Goal: Task Accomplishment & Management: Manage account settings

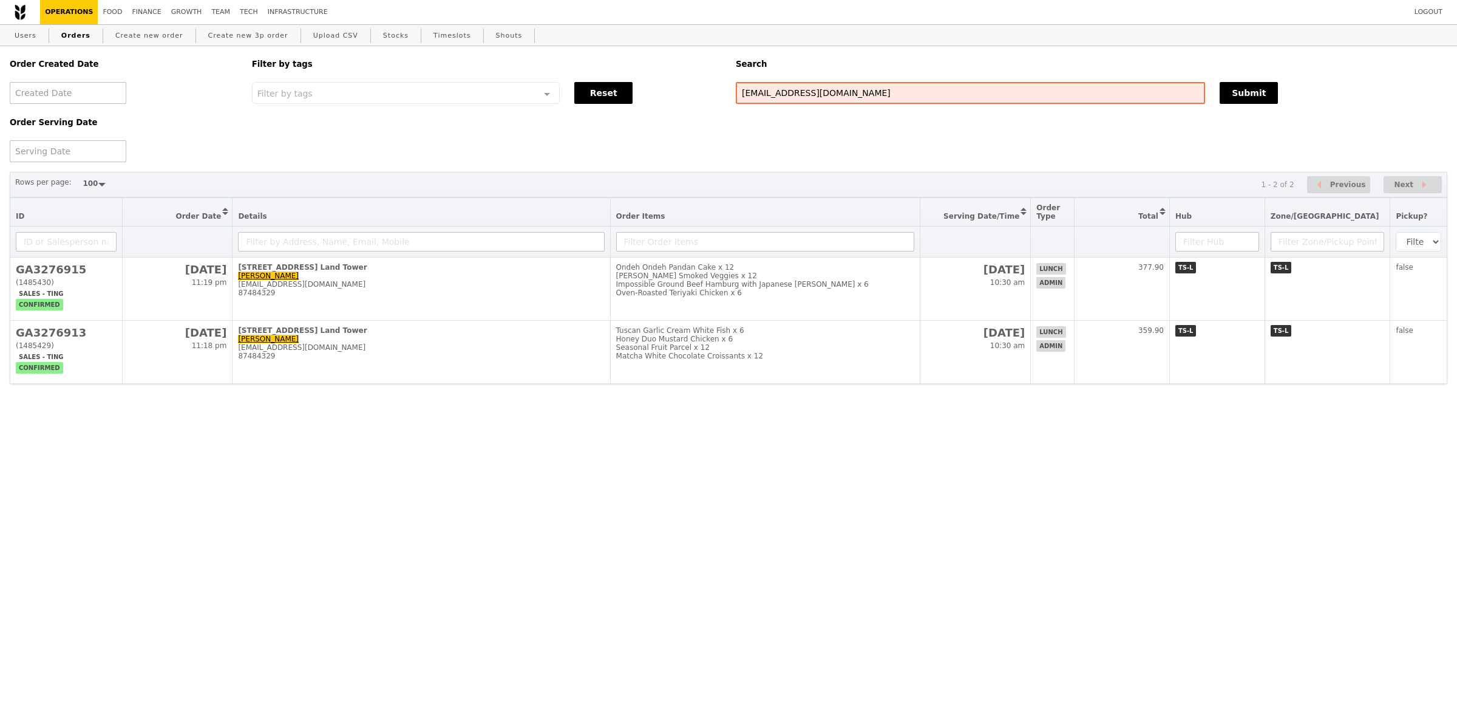
select select "100"
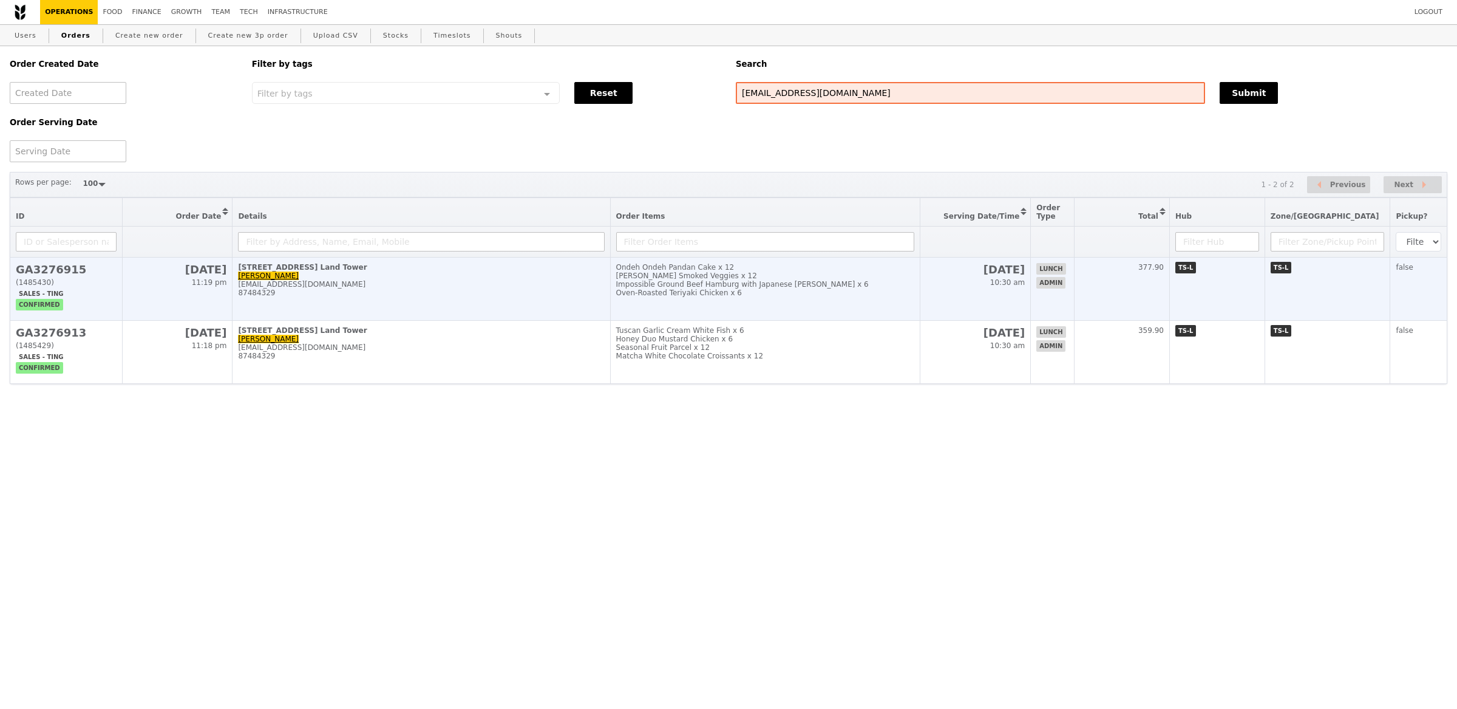
click at [448, 303] on td "50 Raffles Place, #Level 45-Singapore Land Tower Hidayah Osman hidayah_osman@ex…" at bounding box center [422, 288] width 378 height 63
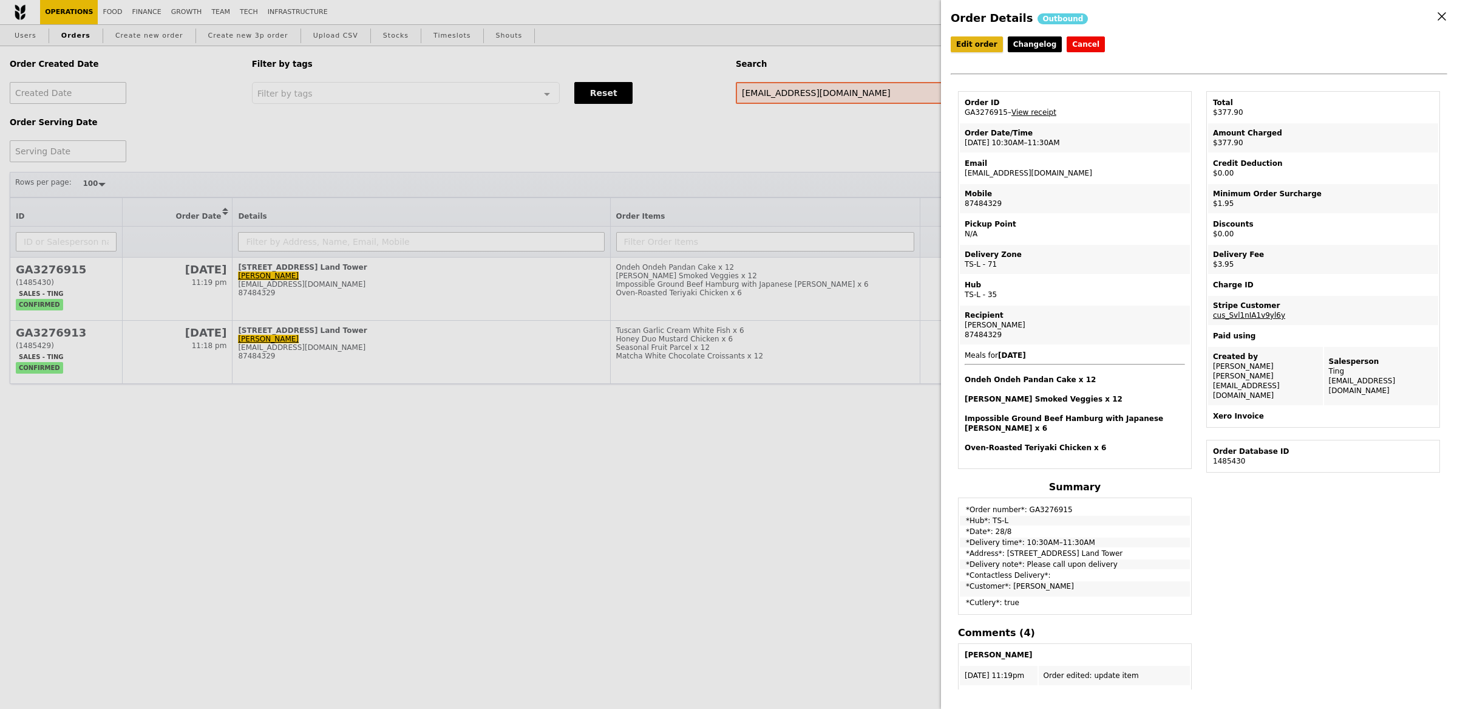
click at [985, 40] on link "Edit order" at bounding box center [977, 44] width 52 height 16
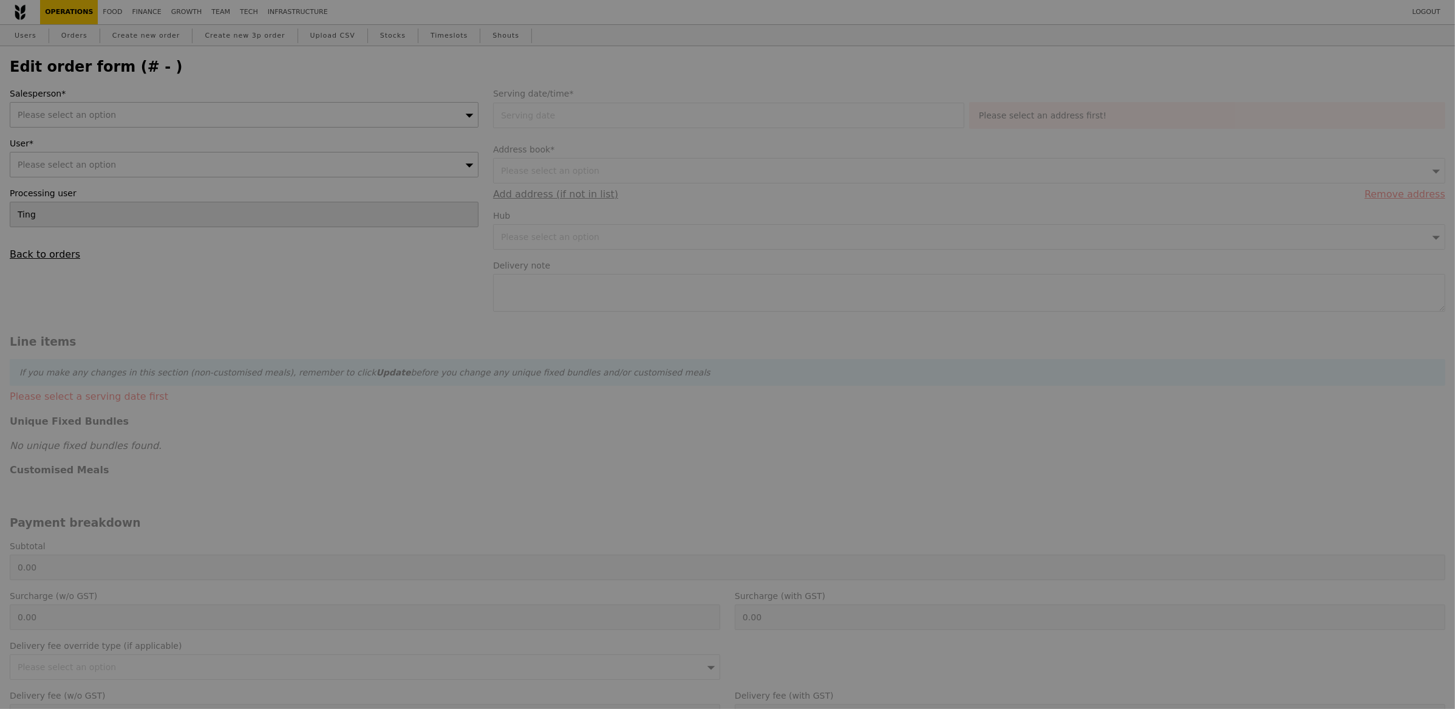
type input "[PERSON_NAME]"
type input "28 Aug 2025"
type textarea "Please call upon delivery"
type input "372.00"
type input "1.79"
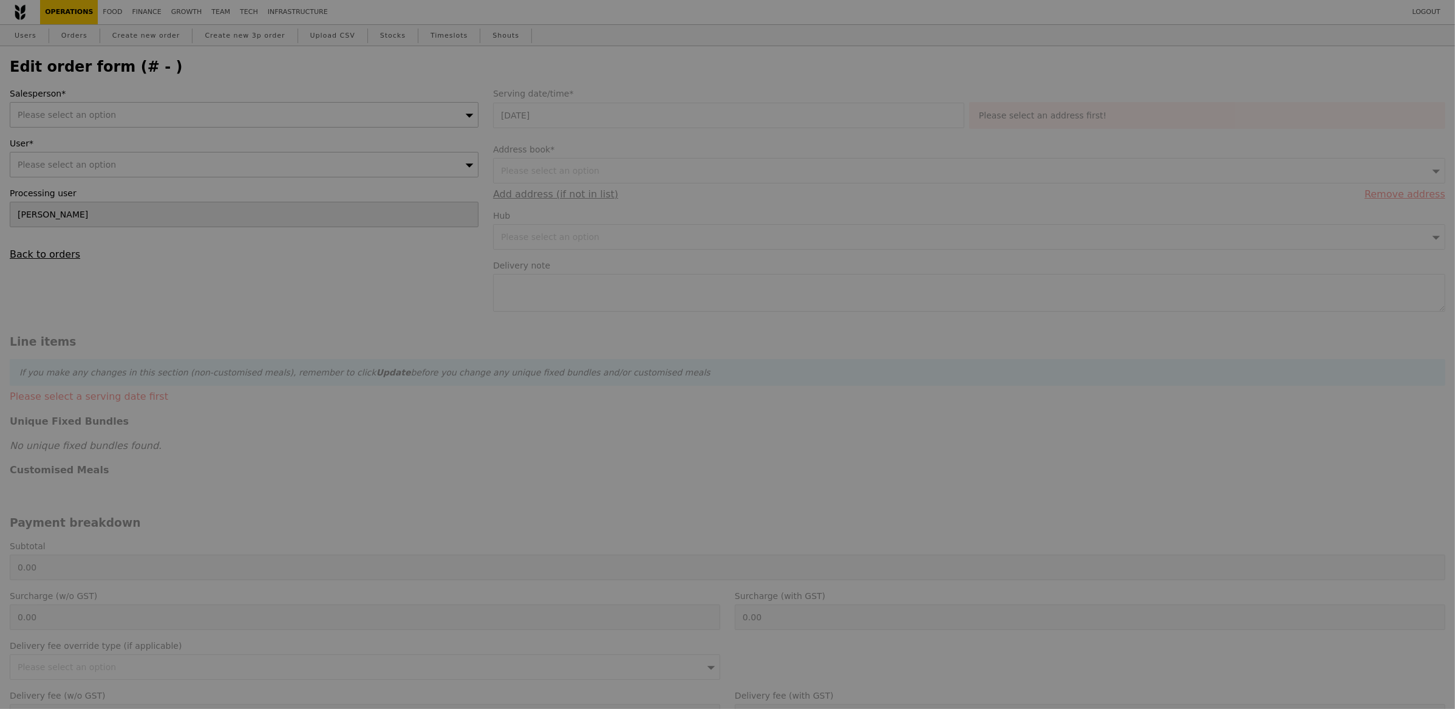
type input "1.95"
type input "3.62"
type input "3.95"
type input "377.90"
checkbox input "true"
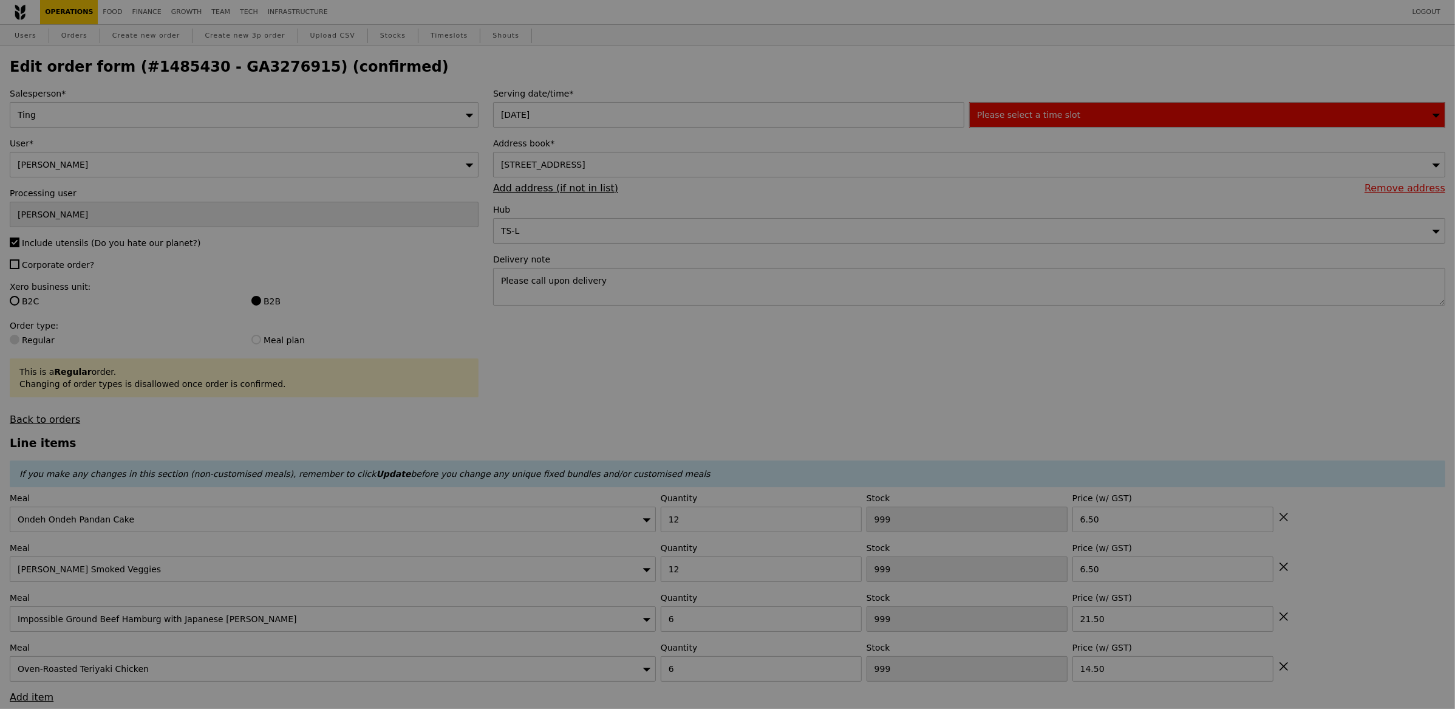
type input "485"
type input "488"
type input "492"
type input "429"
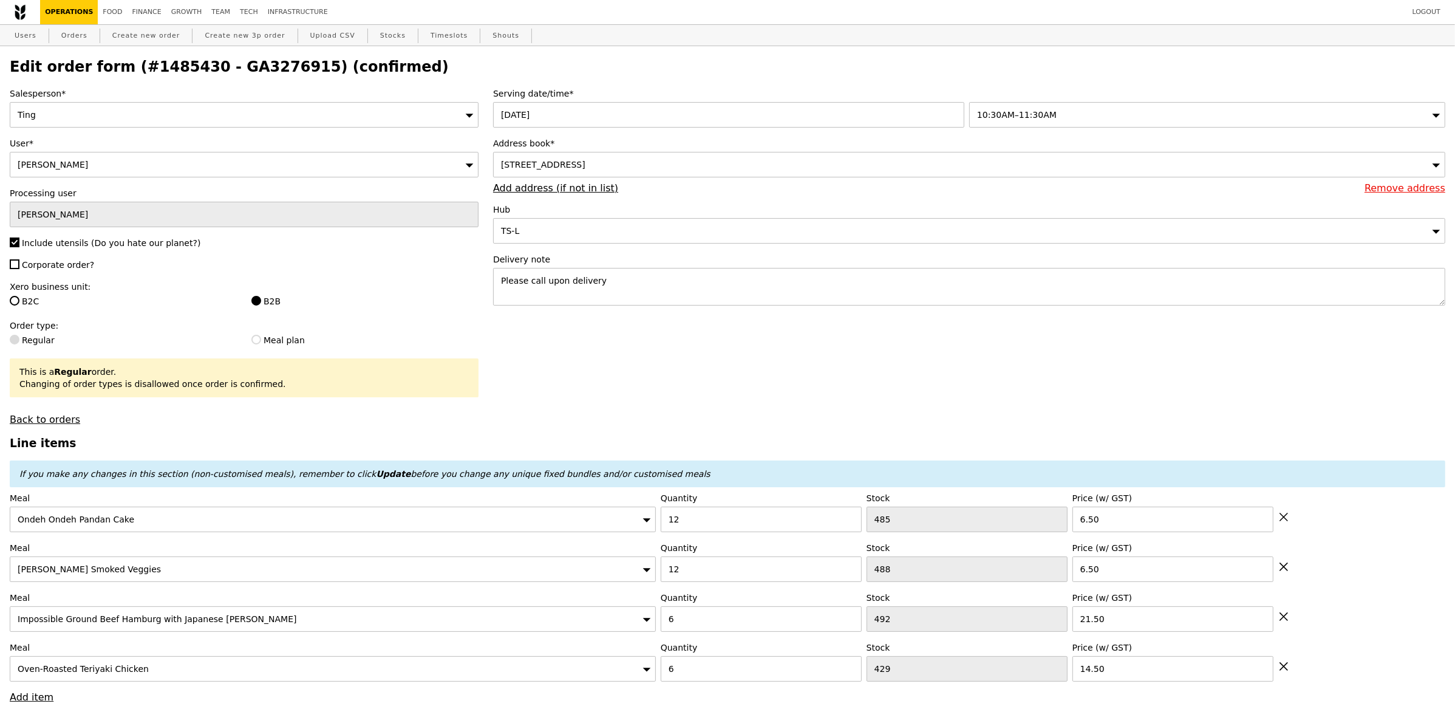
type input "Update"
click at [1060, 117] on div "10:30AM–11:30AM" at bounding box center [1207, 115] width 476 height 26
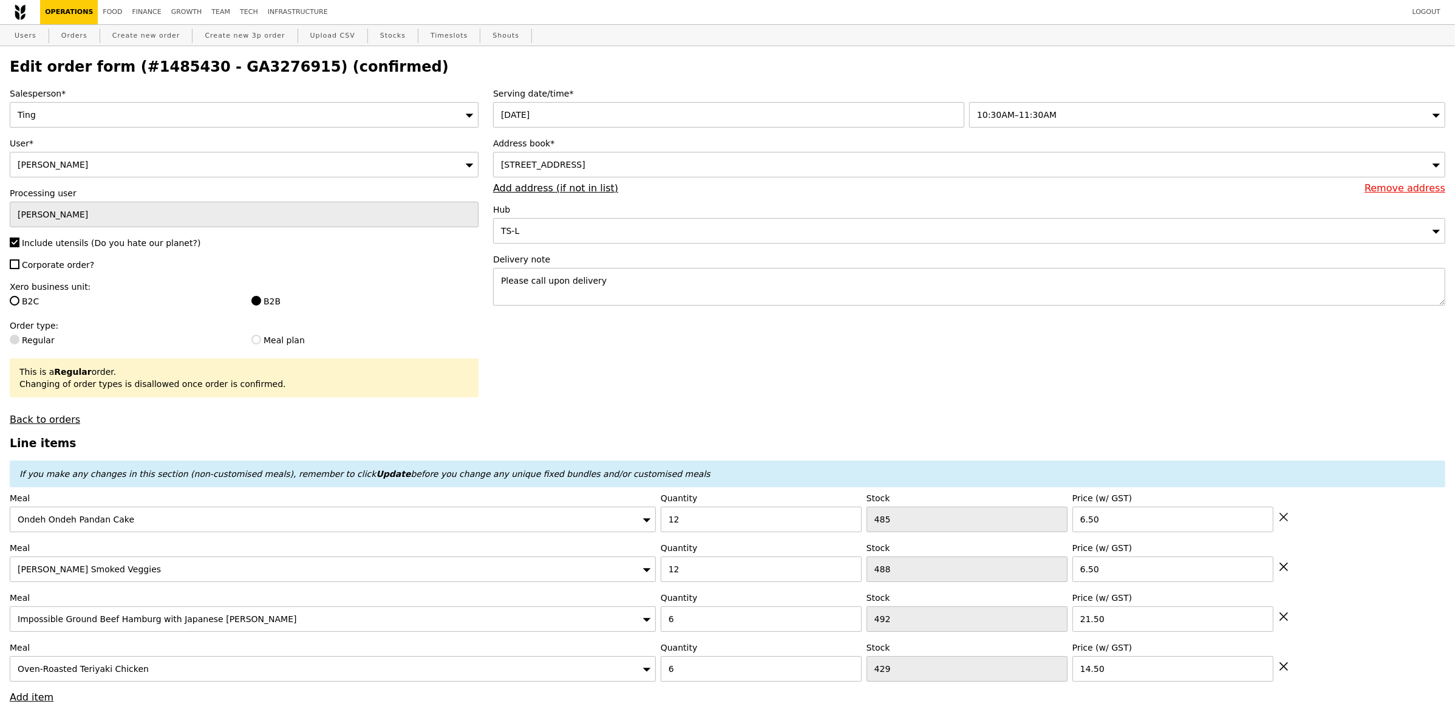
select select "100"
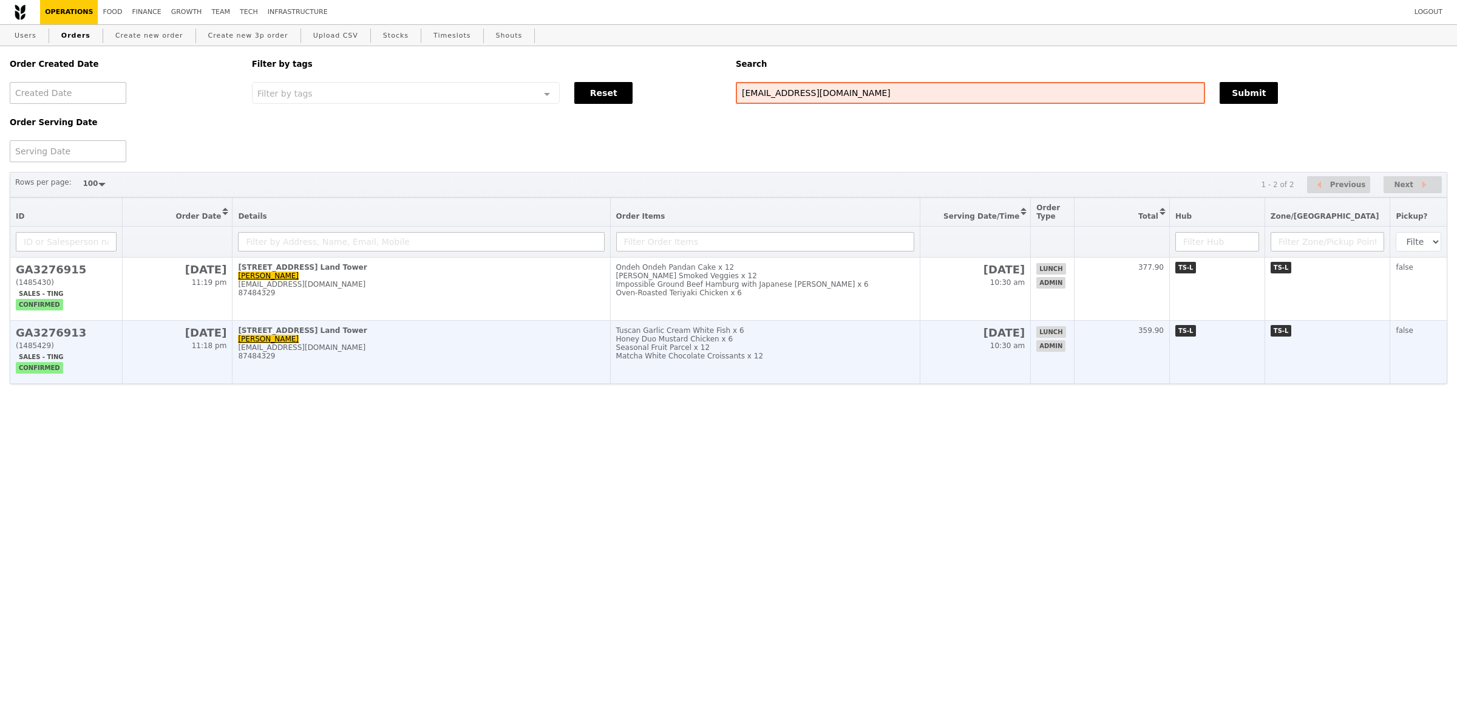
click at [544, 346] on div "[EMAIL_ADDRESS][DOMAIN_NAME]" at bounding box center [421, 347] width 366 height 9
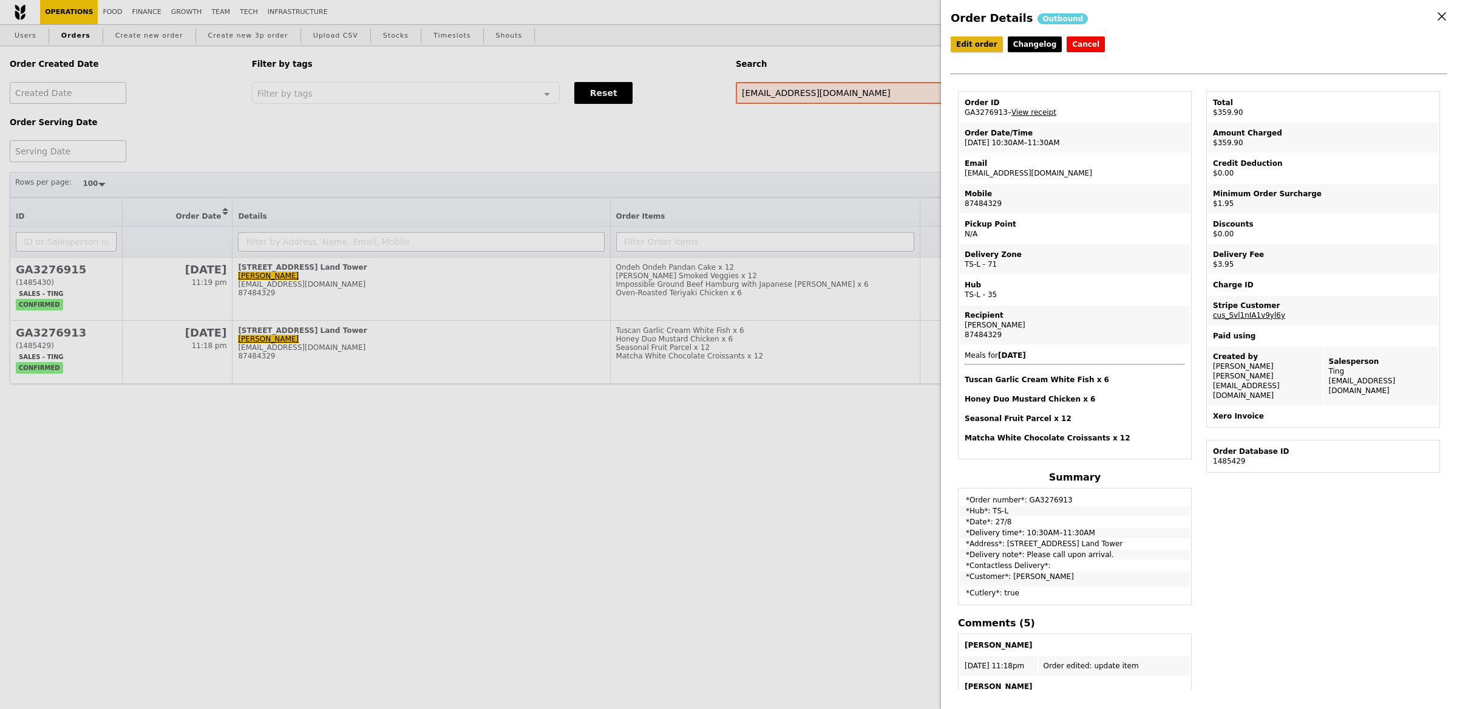
click at [980, 47] on link "Edit order" at bounding box center [977, 44] width 52 height 16
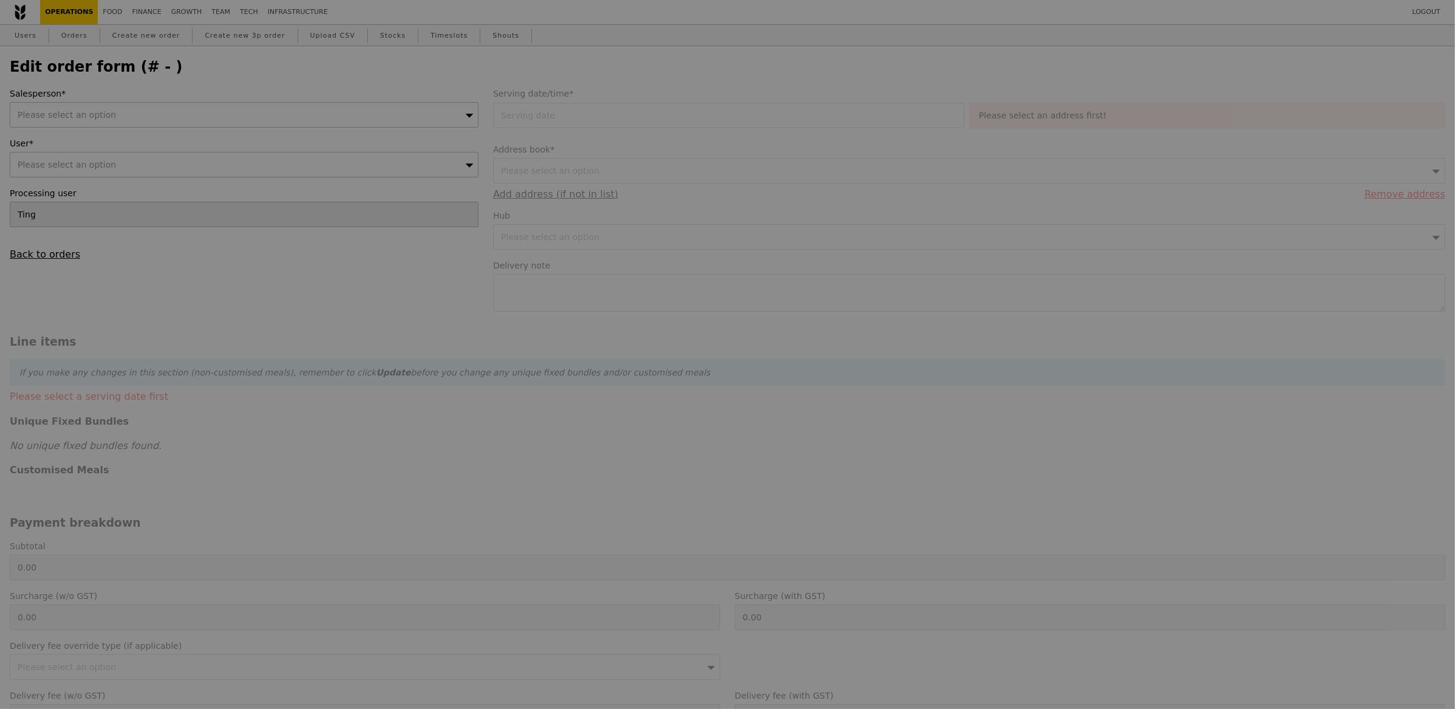
type input "[PERSON_NAME]"
type input "27 Aug 2025"
type textarea "Please call upon arrival."
type input "354.00"
type input "1.79"
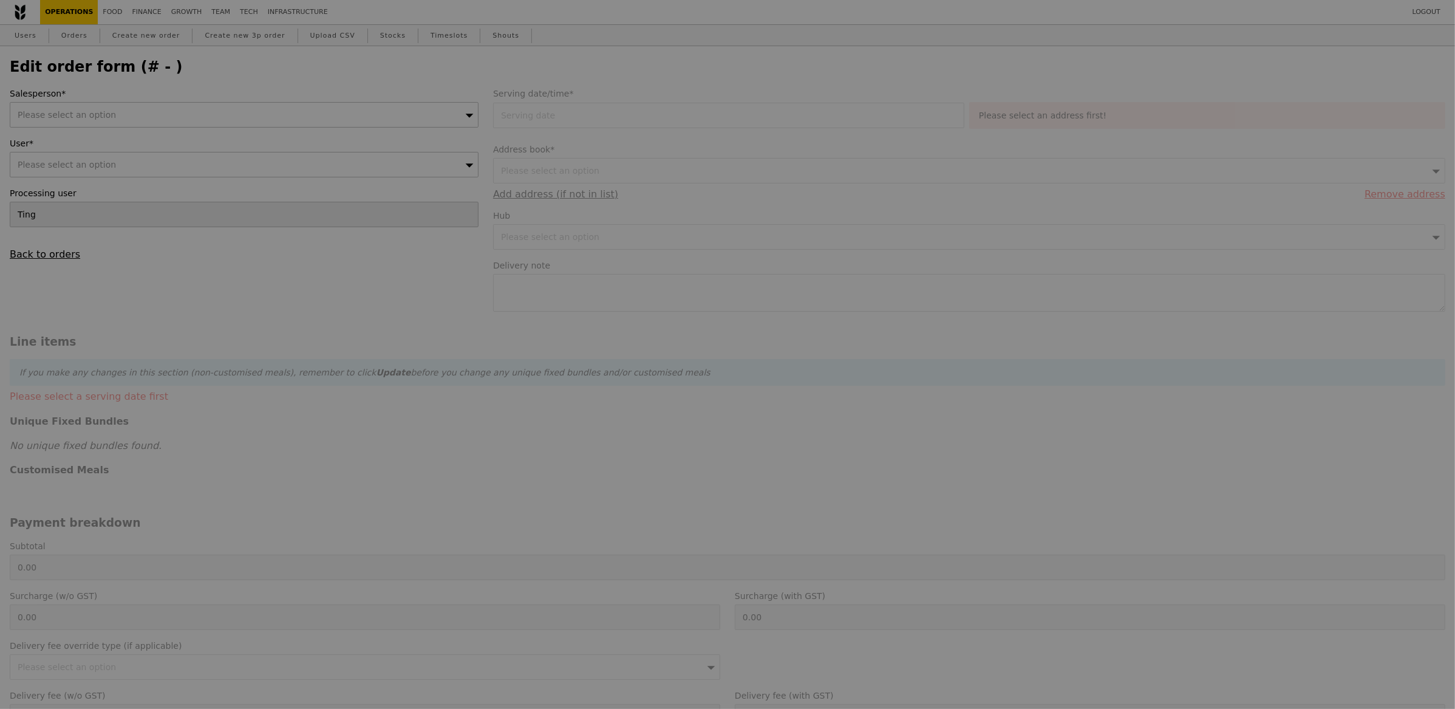
type input "1.95"
type input "3.62"
type input "3.95"
type input "359.90"
checkbox input "true"
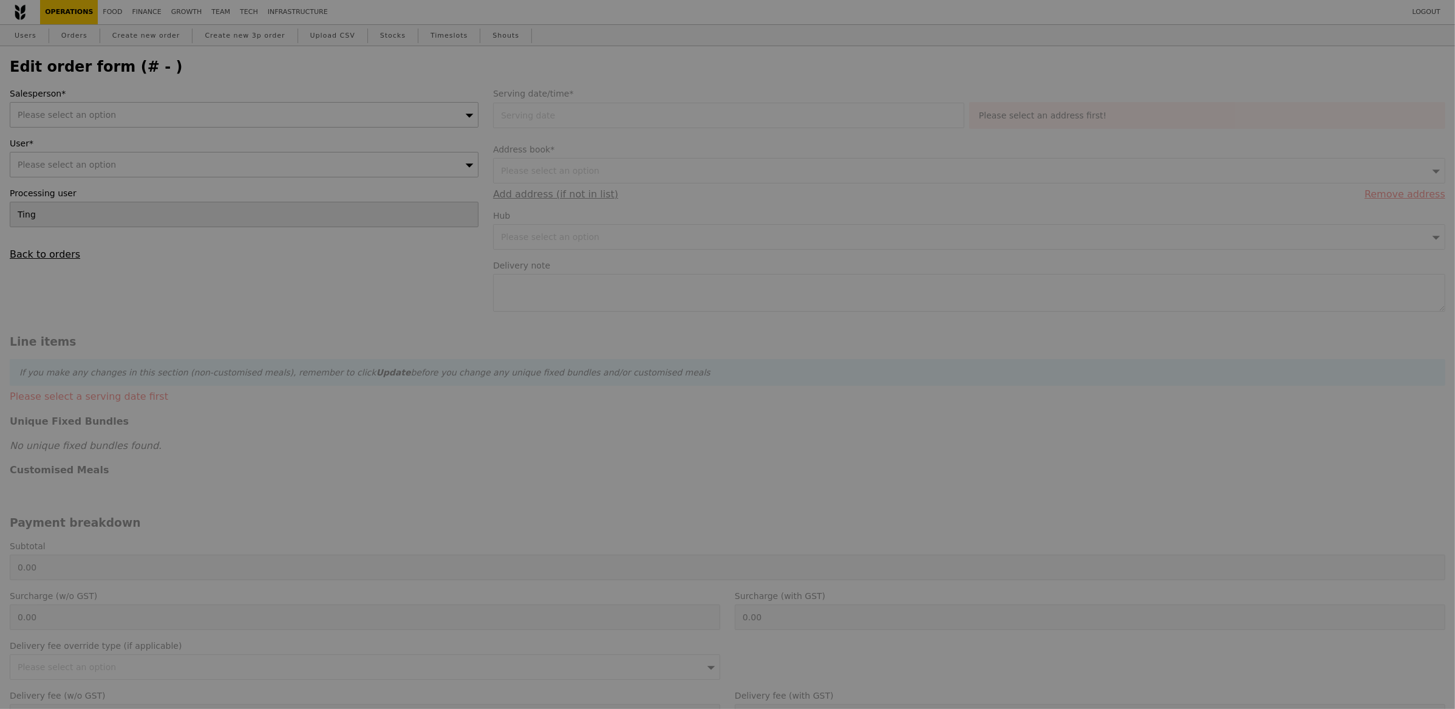
type input "Loading..."
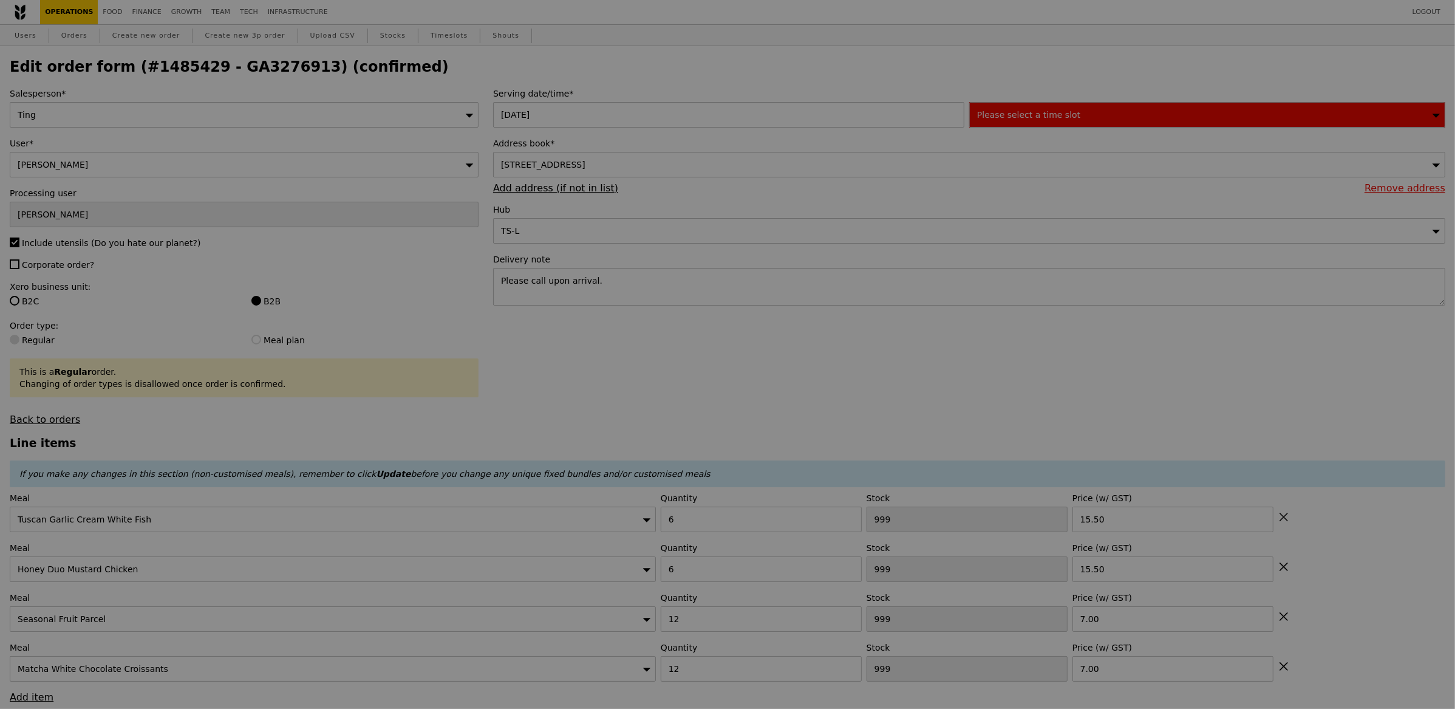
type input "425"
type input "444"
type input "487"
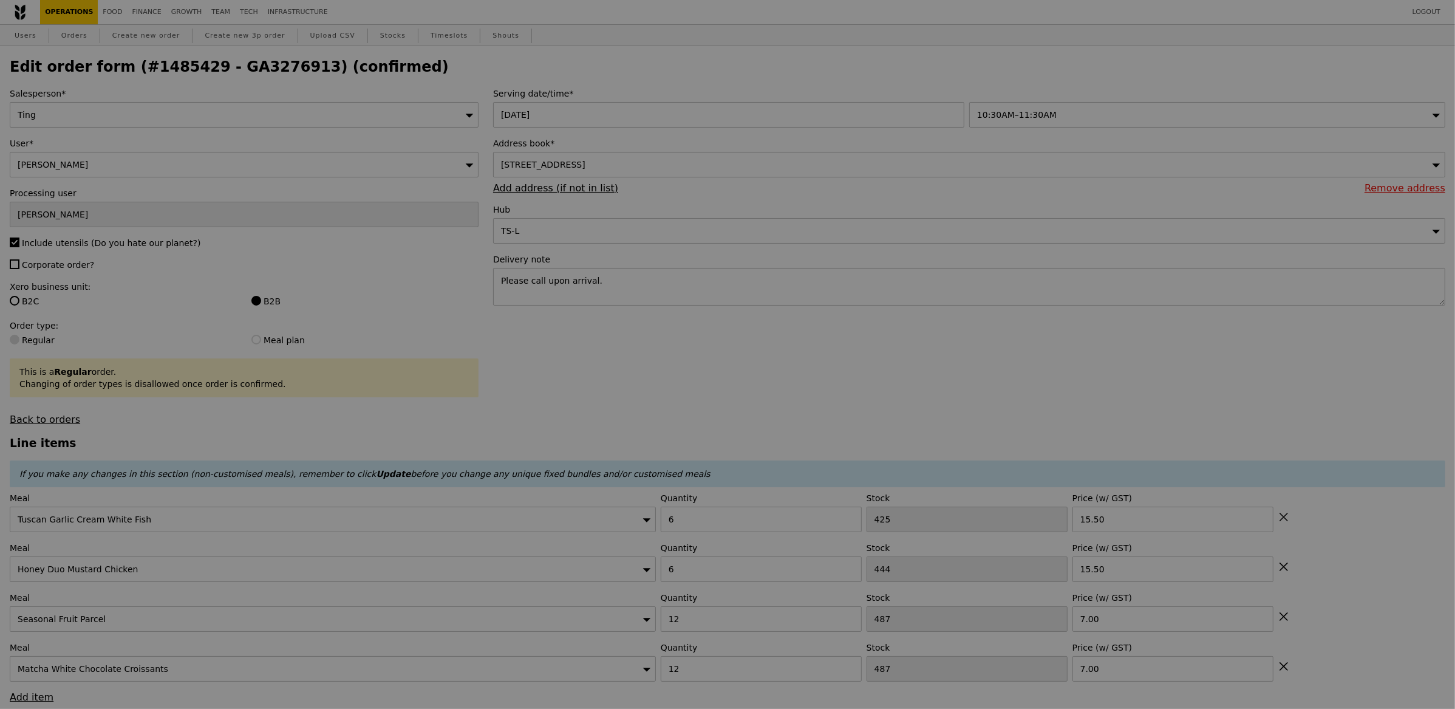
type input "Update"
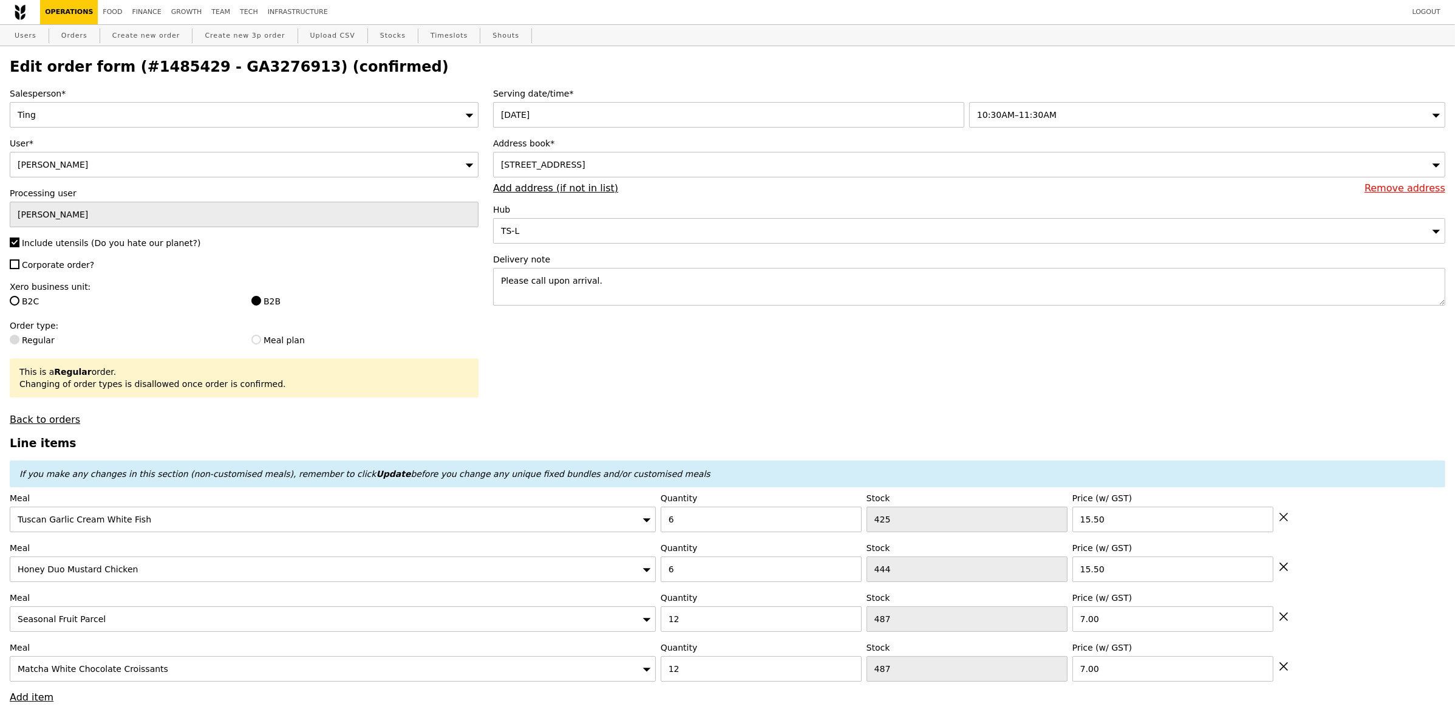
select select "100"
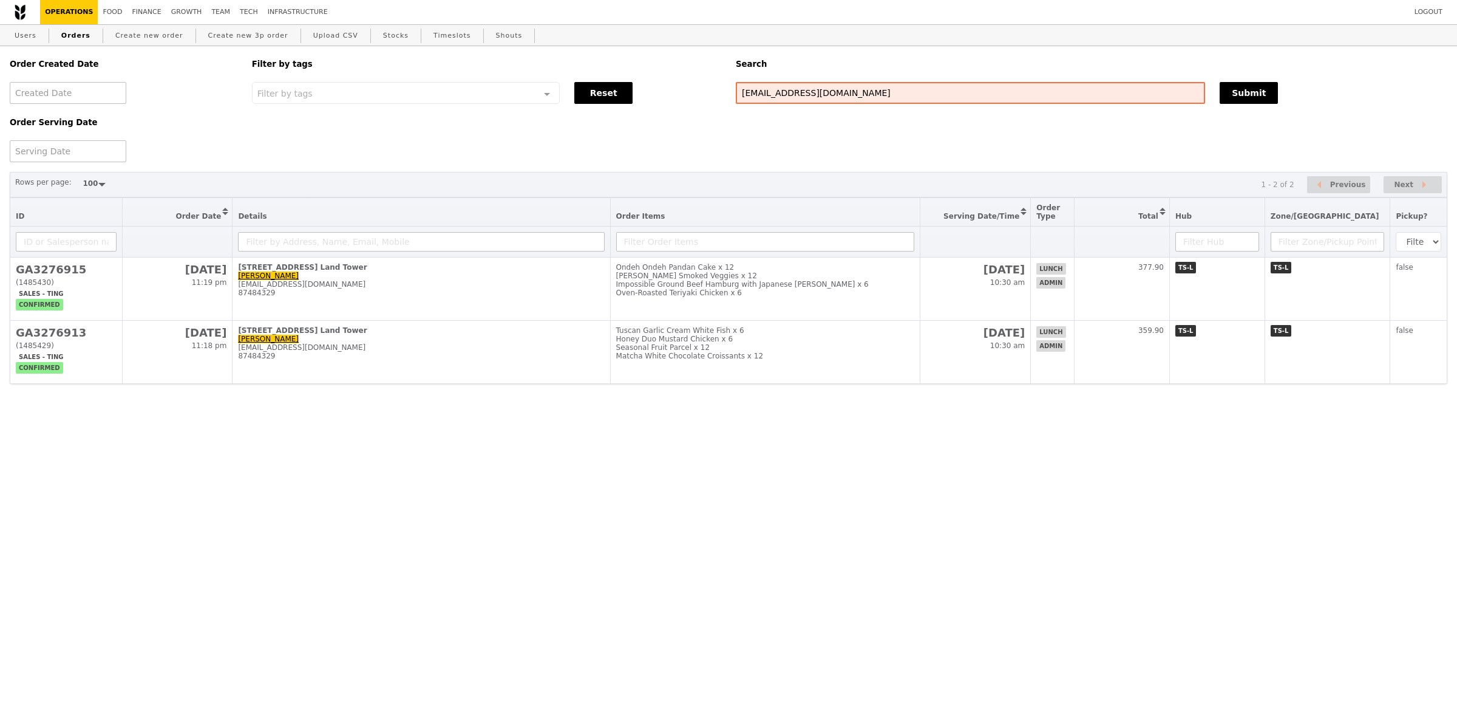
select select "100"
drag, startPoint x: 74, startPoint y: 270, endPoint x: 9, endPoint y: 270, distance: 65.0
click at [10, 270] on table "ID Order Date Sort table by Order Date in descending order Details Order Items …" at bounding box center [729, 290] width 1438 height 186
click at [66, 411] on html "Logout Operations Food Finance Growth Team Tech Infrastructure Users Orders Cre…" at bounding box center [728, 219] width 1457 height 438
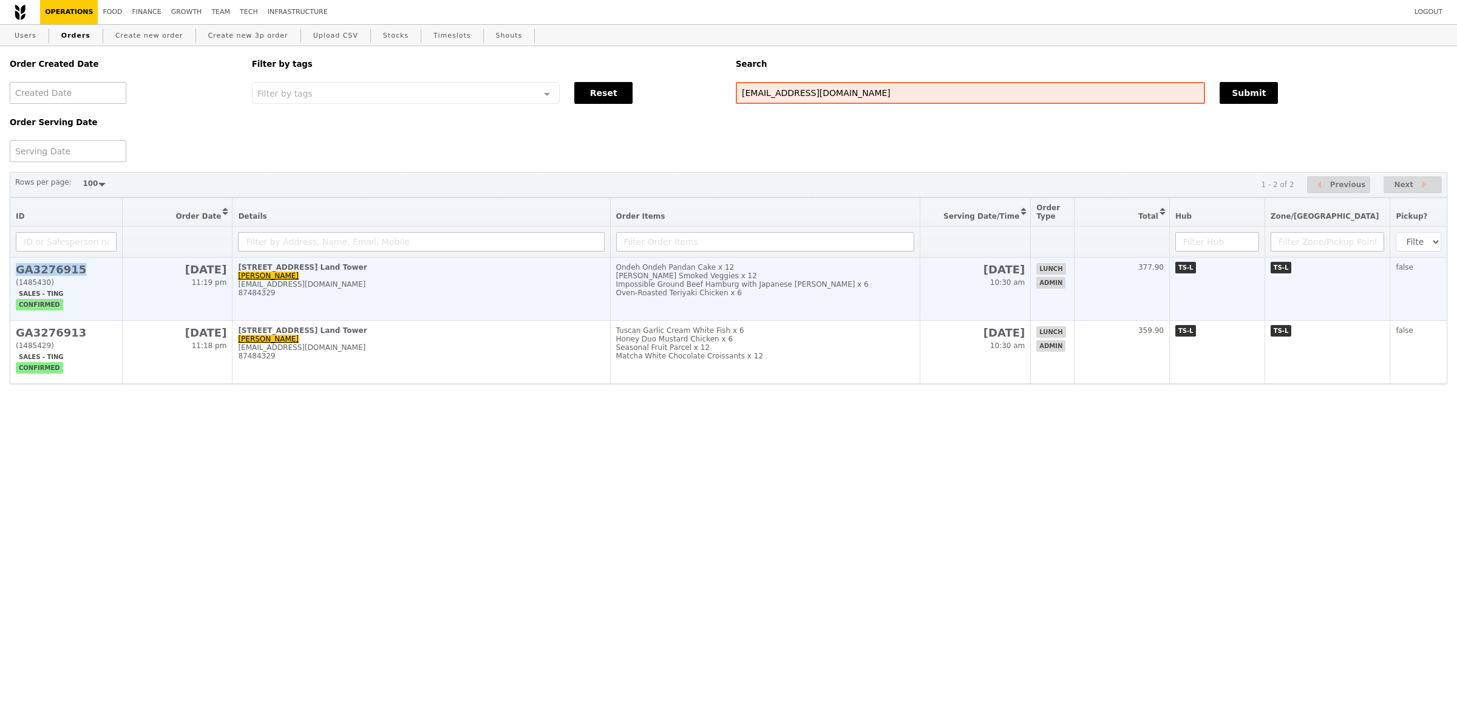
drag, startPoint x: 15, startPoint y: 271, endPoint x: 84, endPoint y: 271, distance: 69.2
click at [84, 271] on h2 "GA3276915" at bounding box center [66, 269] width 101 height 13
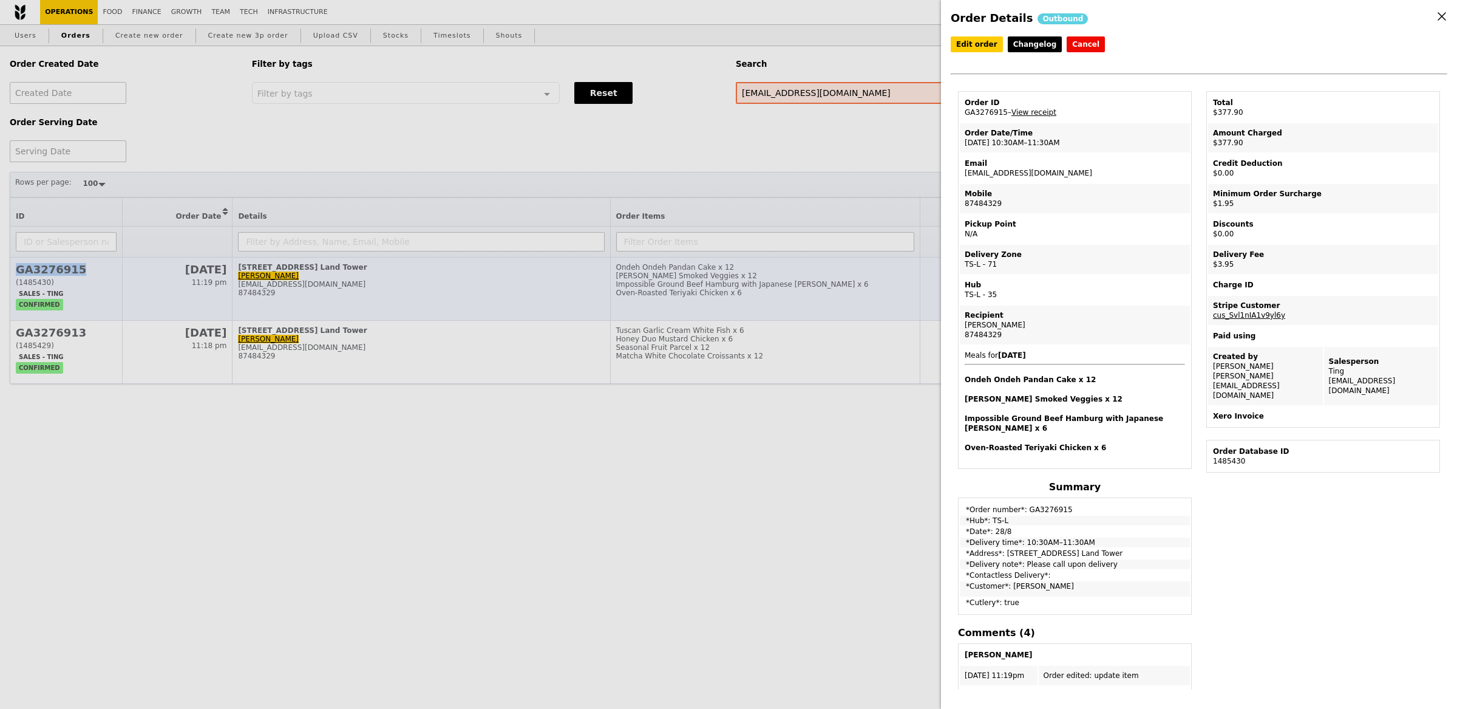
copy h2 "GA3276915"
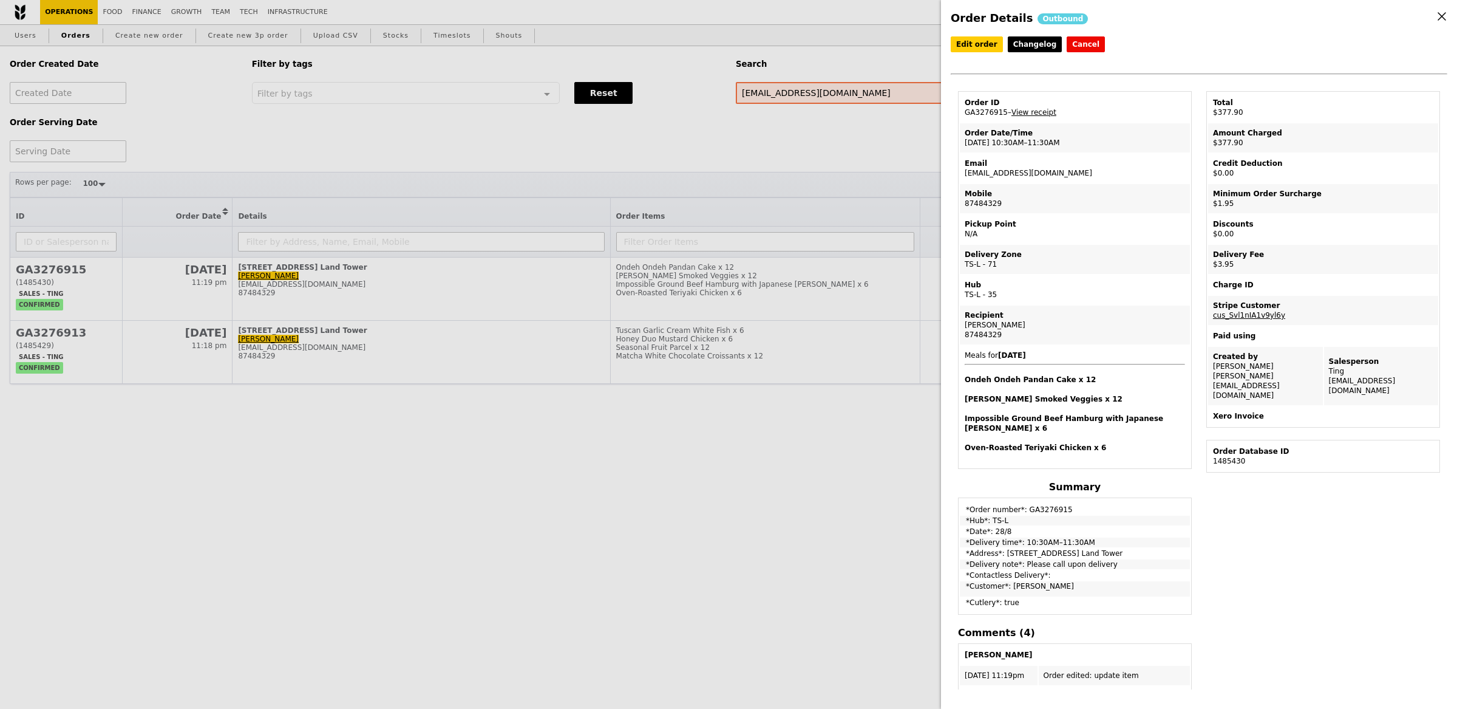
click at [1451, 22] on div "Order Details Outbound Edit order Changelog Cancel Order ID GA3276915 – View re…" at bounding box center [1199, 354] width 516 height 709
drag, startPoint x: 964, startPoint y: 111, endPoint x: 1005, endPoint y: 111, distance: 40.7
click at [1005, 112] on td "Order ID GA3276915 – View receipt" at bounding box center [1075, 107] width 230 height 29
copy td "GA3276915"
click at [1442, 13] on icon at bounding box center [1442, 16] width 11 height 11
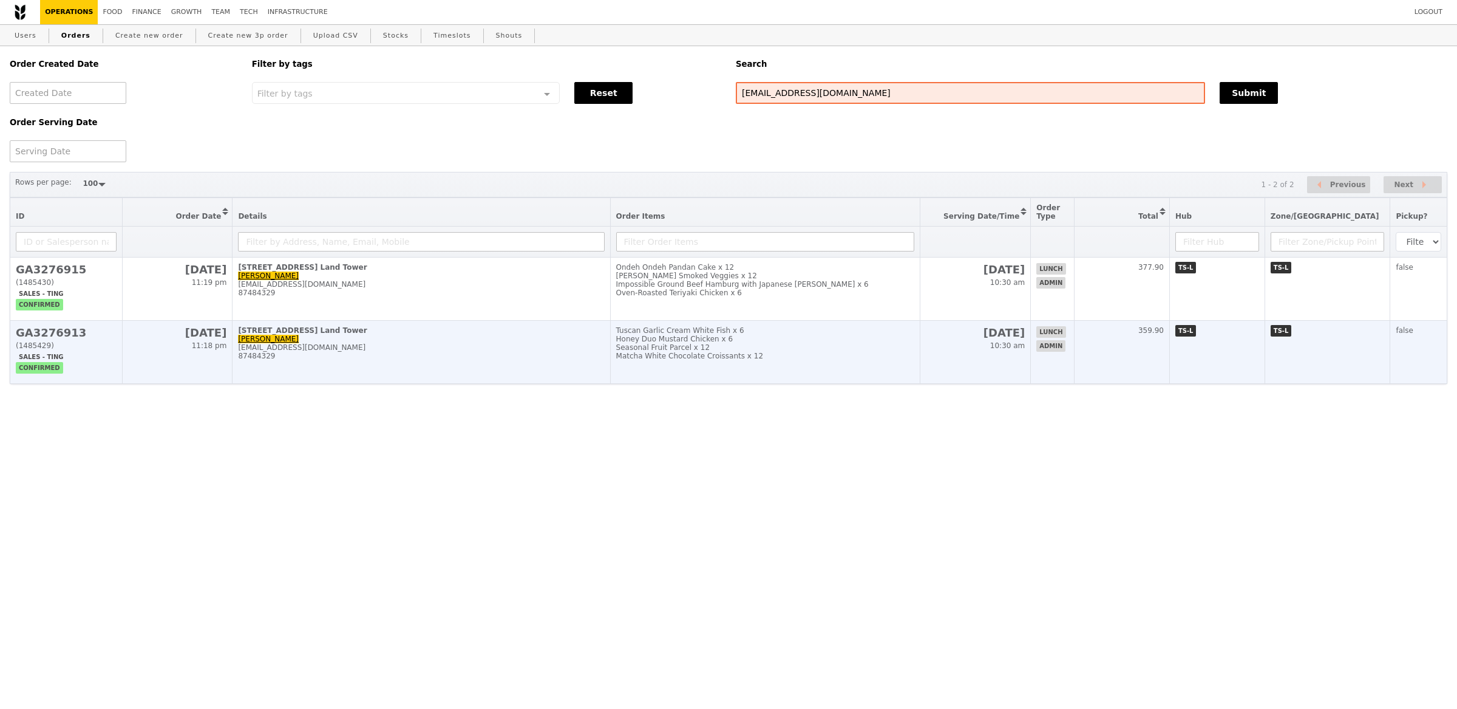
click at [24, 334] on h2 "GA3276913" at bounding box center [66, 332] width 101 height 13
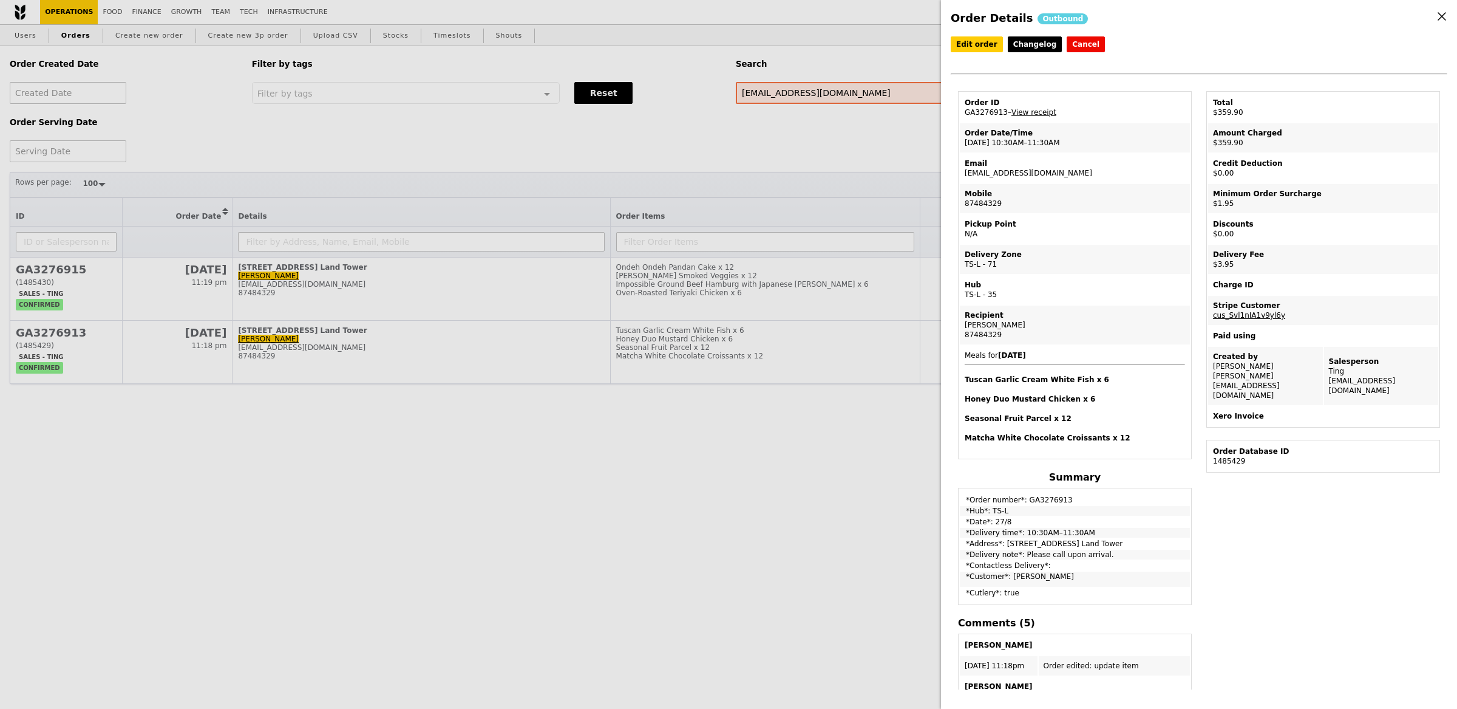
click at [990, 109] on td "Order ID GA3276913 – View receipt" at bounding box center [1075, 107] width 230 height 29
copy td "GA3276913"
click at [759, 444] on div "Order Details Outbound Edit order Changelog Cancel Order ID GA3276913 – View re…" at bounding box center [728, 354] width 1457 height 709
